Goal: Navigation & Orientation: Find specific page/section

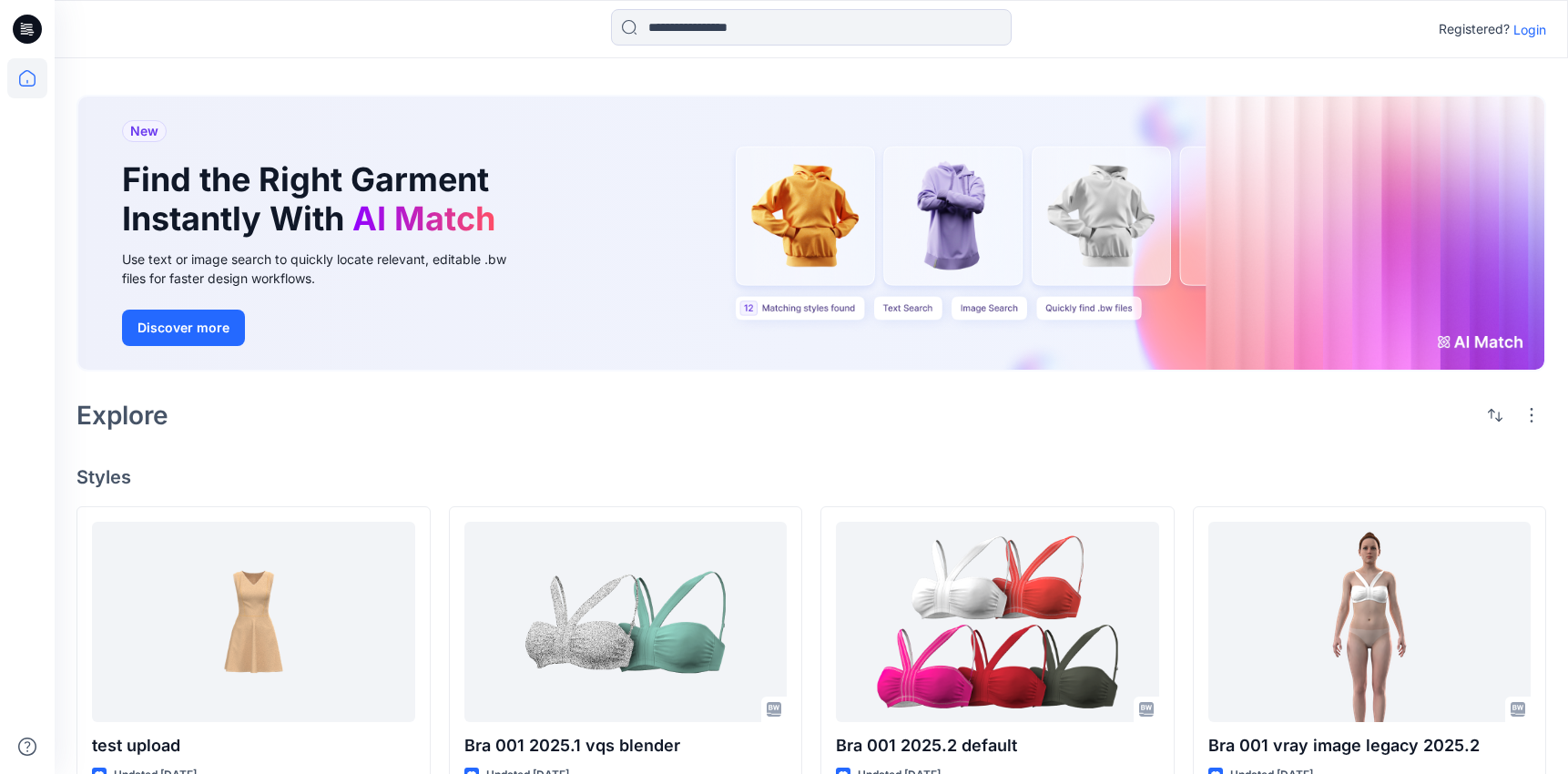
click at [1065, 51] on div "Registered? Login" at bounding box center [811, 29] width 1513 height 59
click at [1523, 26] on p "Login" at bounding box center [1529, 29] width 33 height 19
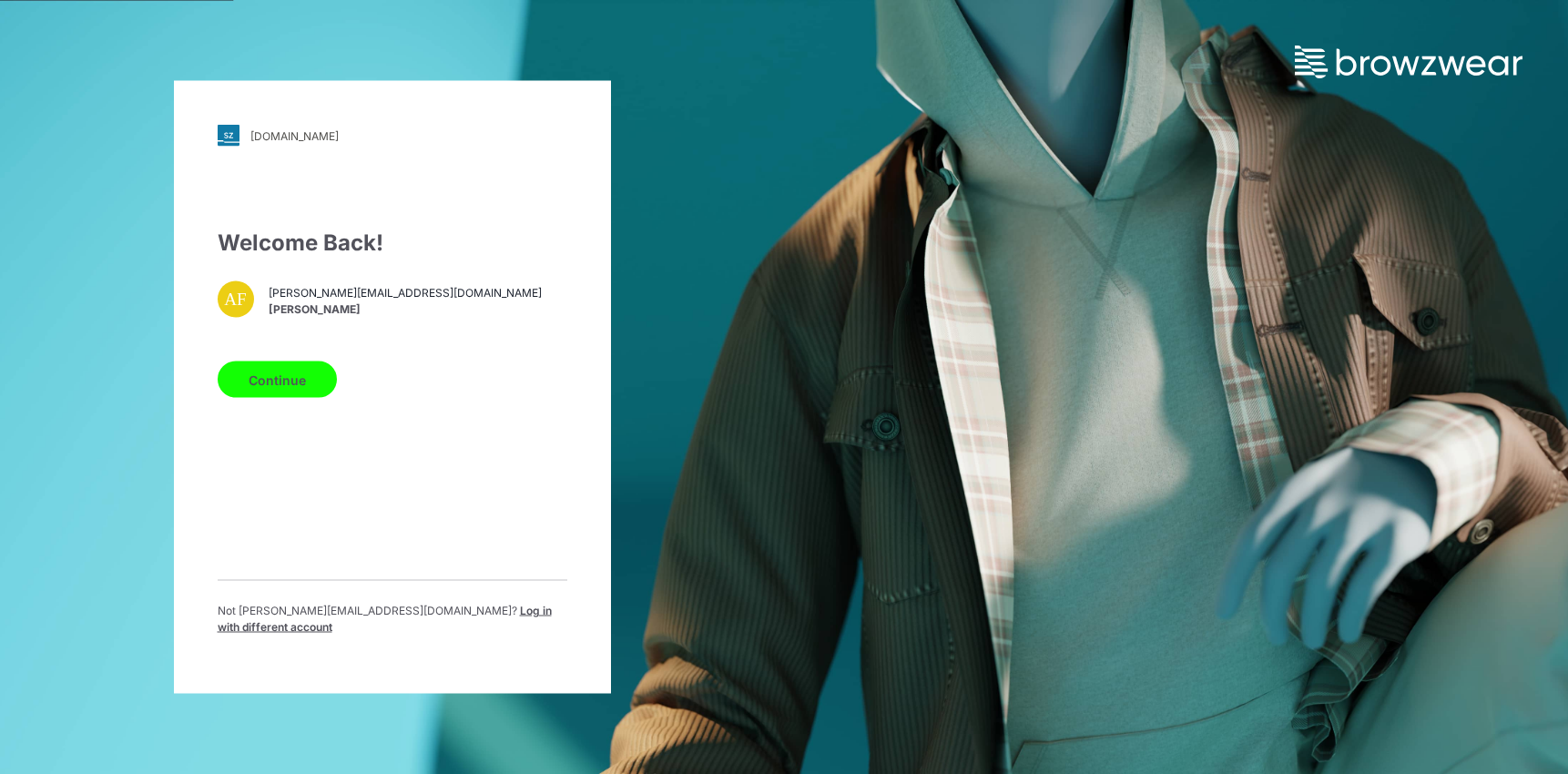
click at [312, 391] on button "Continue" at bounding box center [277, 380] width 119 height 37
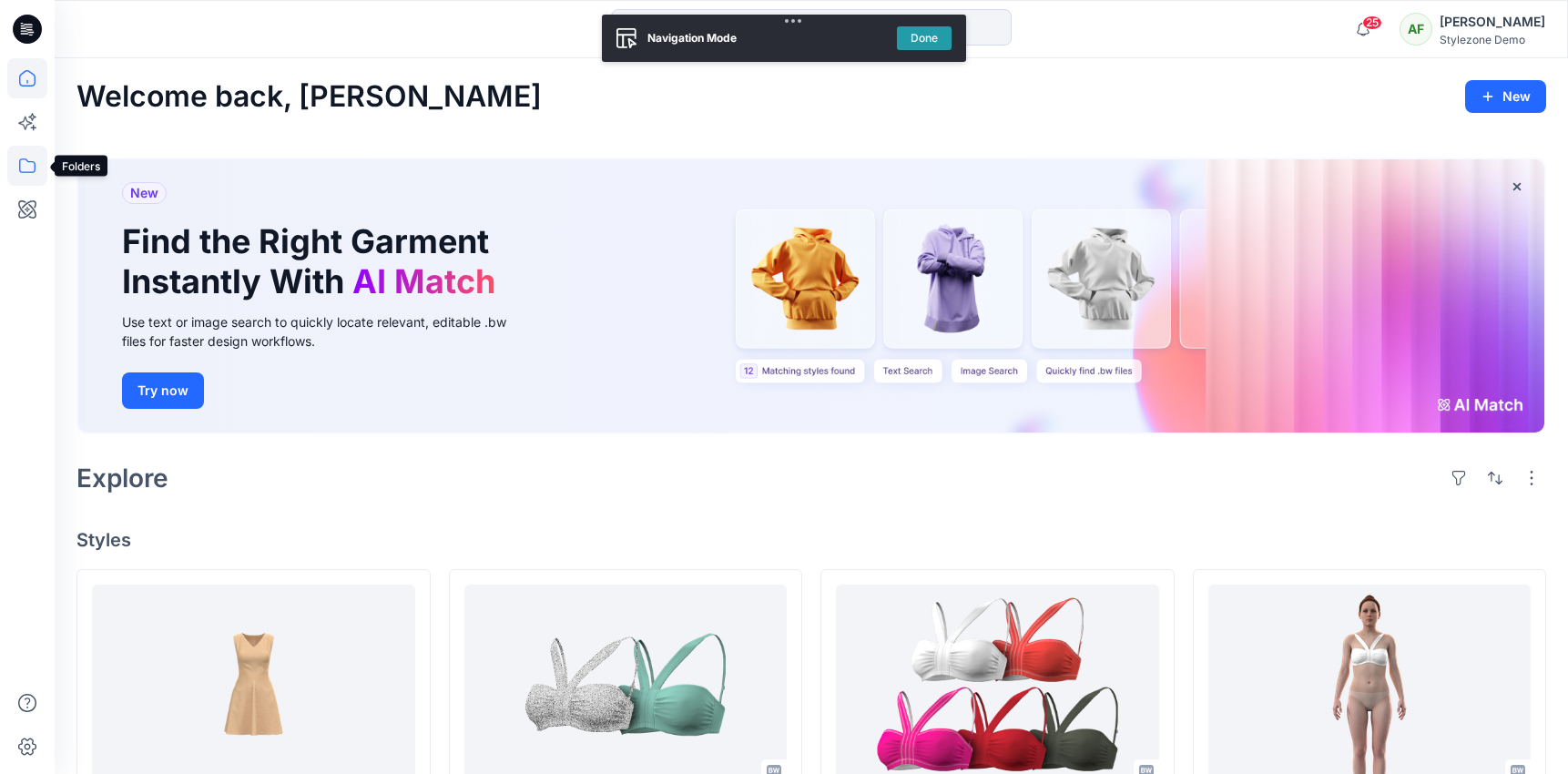
click at [34, 170] on icon at bounding box center [27, 166] width 40 height 40
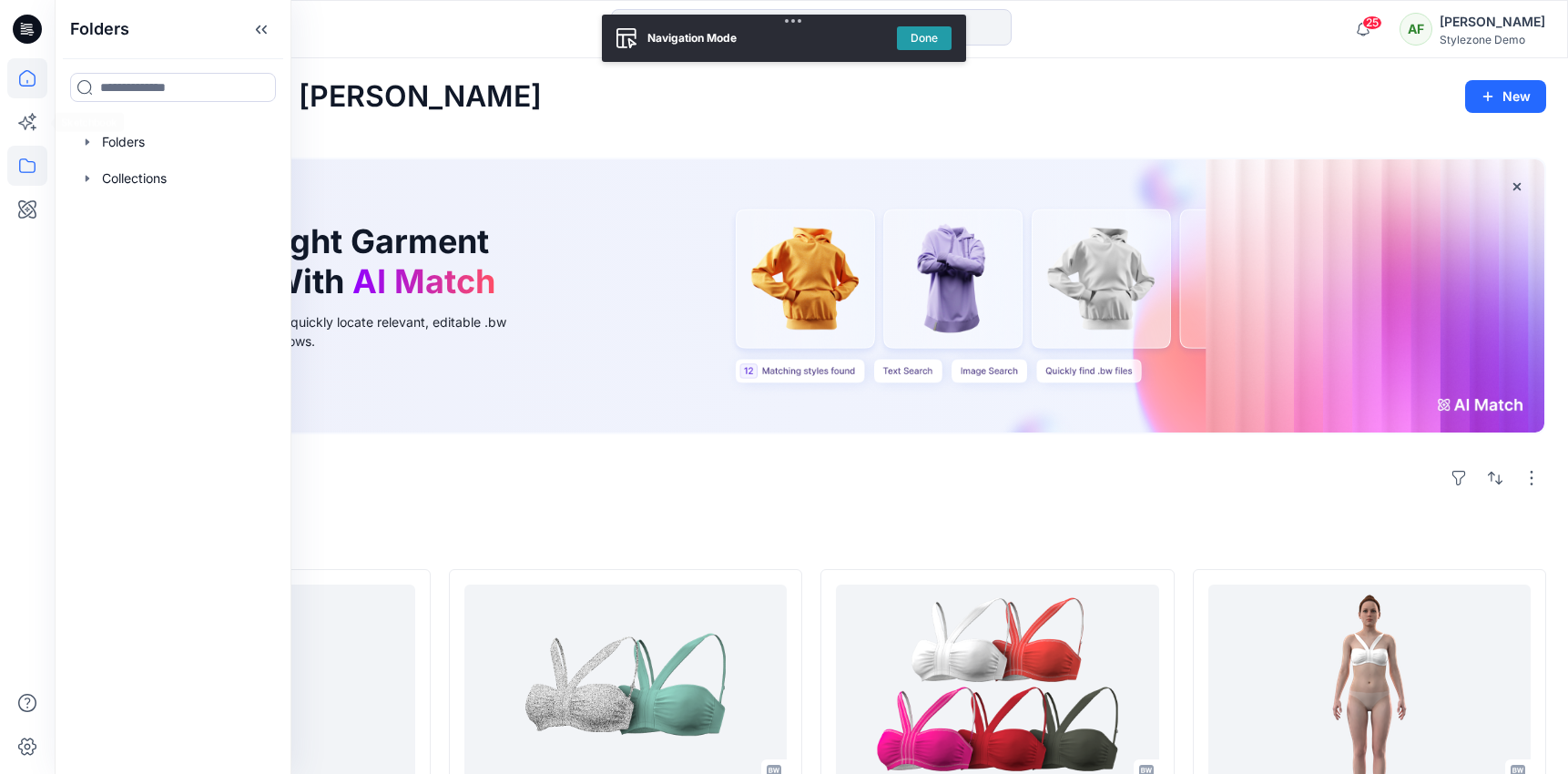
click at [27, 78] on icon at bounding box center [27, 79] width 40 height 40
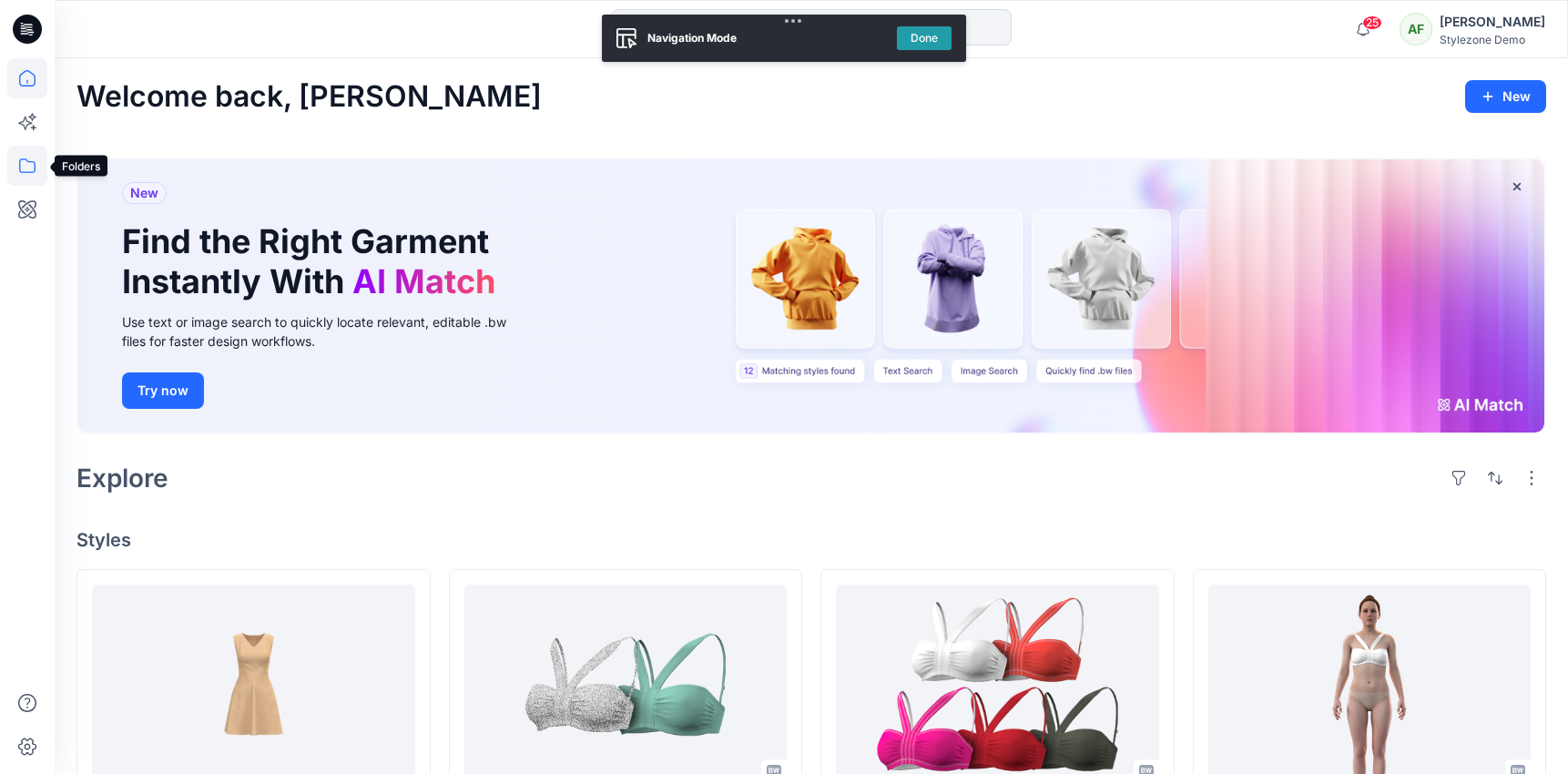
click at [33, 165] on icon at bounding box center [27, 166] width 40 height 40
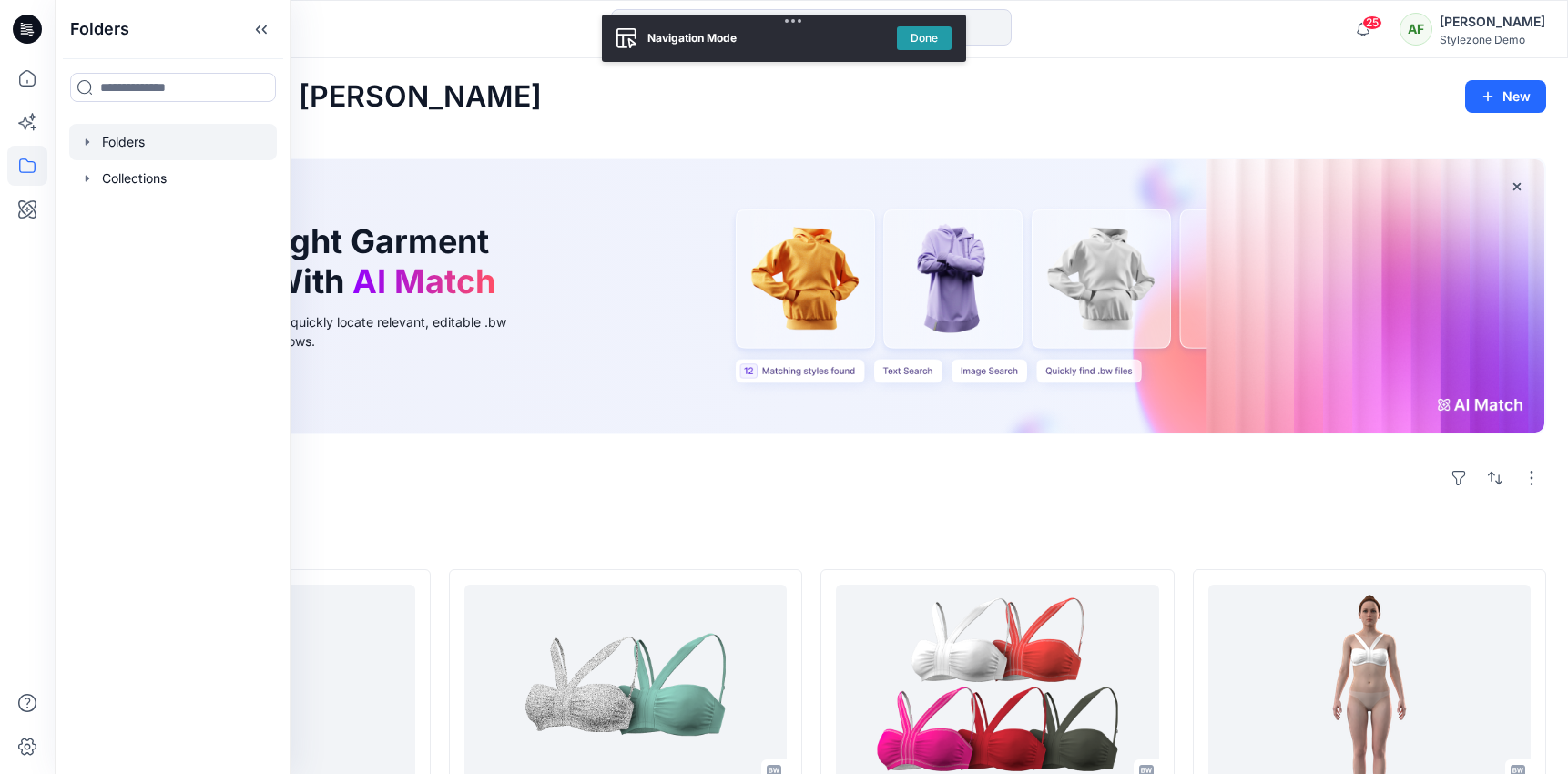
click at [163, 148] on div at bounding box center [173, 142] width 208 height 37
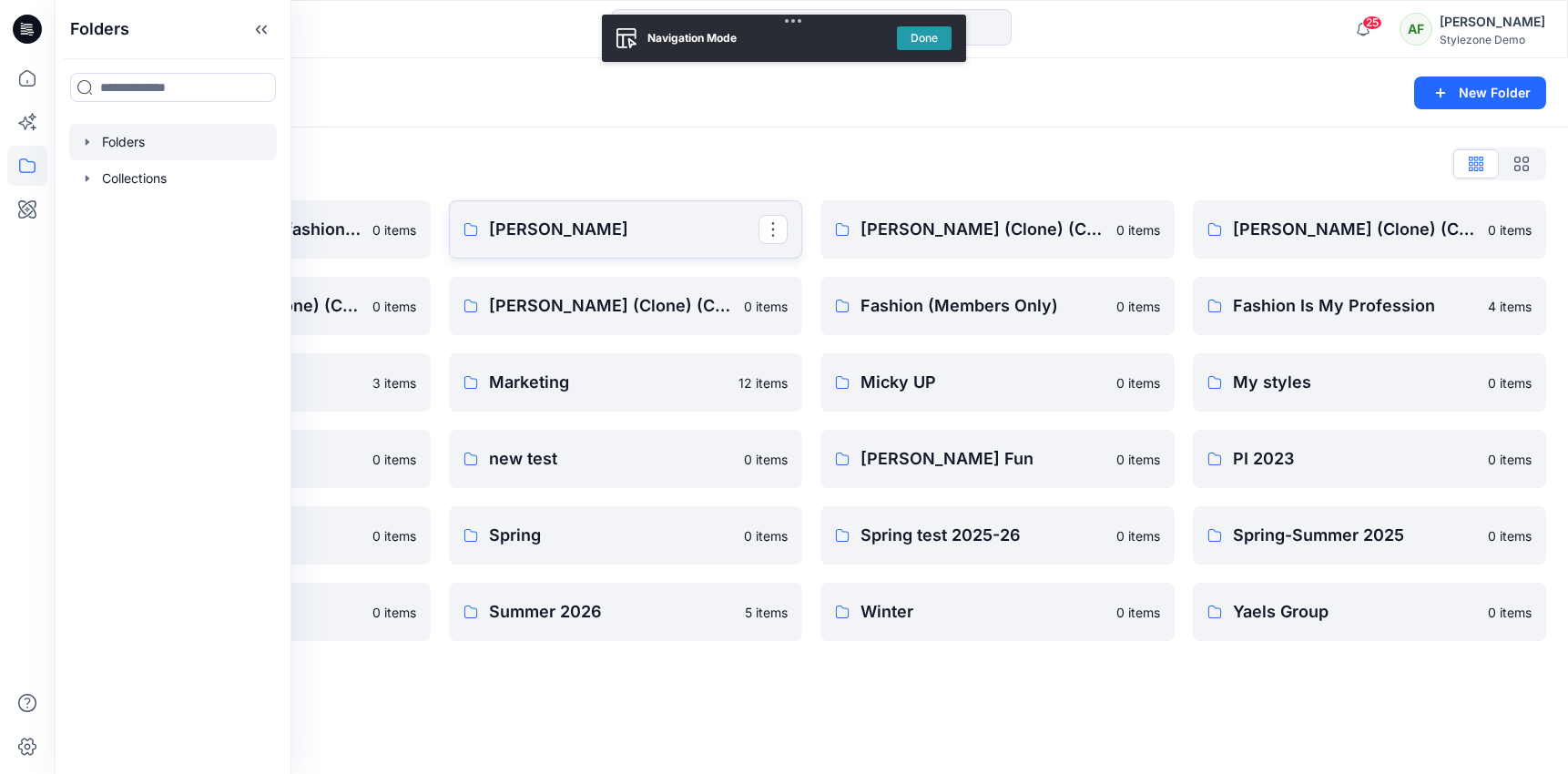
click at [616, 232] on p "anna" at bounding box center [624, 230] width 270 height 26
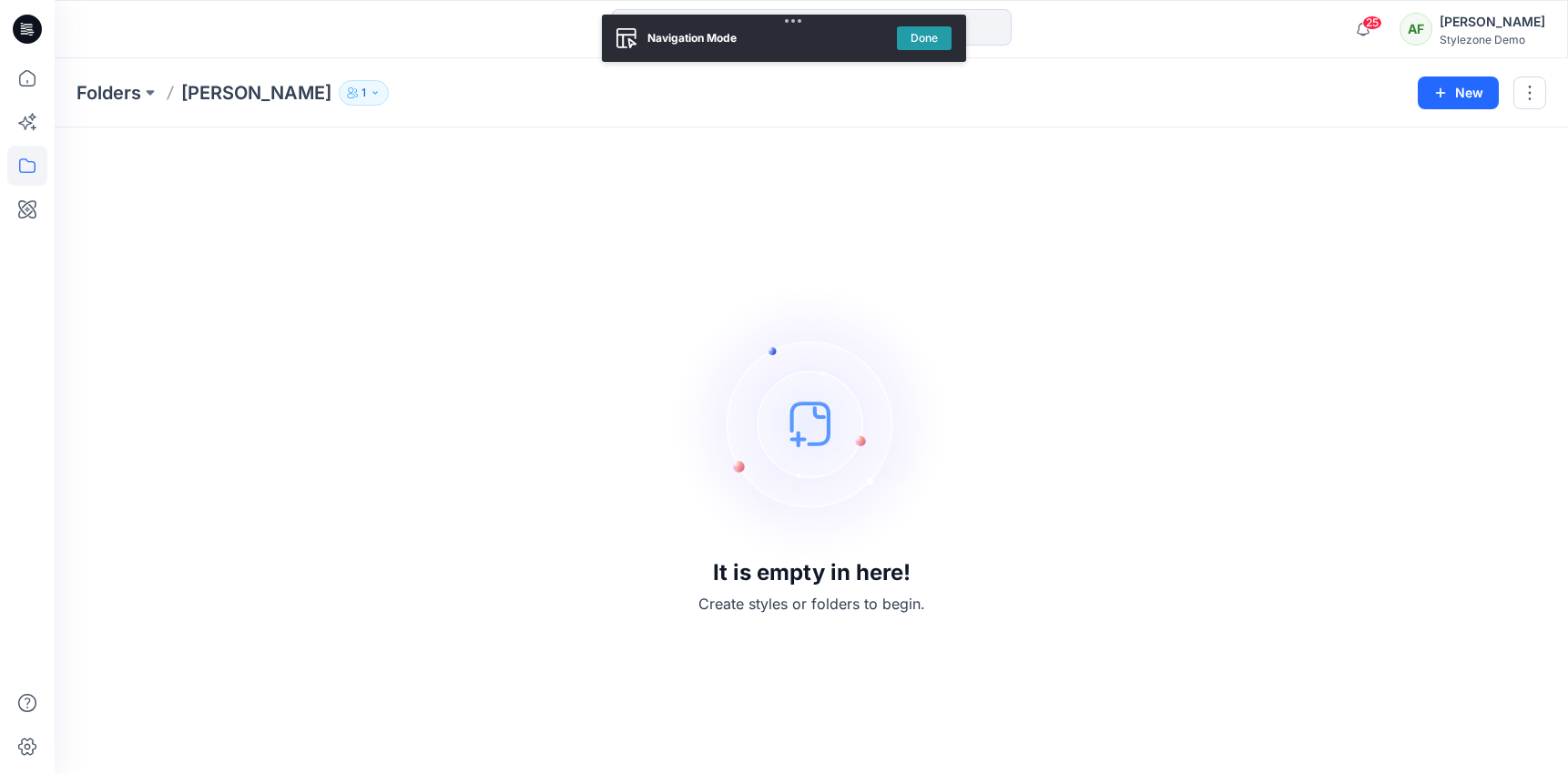
click at [339, 84] on button "1" at bounding box center [364, 94] width 50 height 26
click at [755, 380] on img at bounding box center [811, 423] width 273 height 274
click at [279, 74] on div "Folders anna 1 Folder Access Members and Externals Internal 1 External 0 Anna F…" at bounding box center [811, 94] width 1513 height 70
click at [339, 82] on button "1" at bounding box center [364, 94] width 50 height 26
click at [637, 467] on div "It is empty in here! Create styles or folders to begin." at bounding box center [811, 451] width 1470 height 603
